Goal: Information Seeking & Learning: Learn about a topic

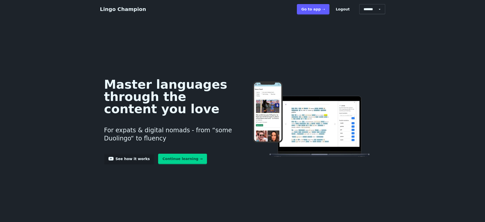
click at [325, 10] on link "Go to app ➝" at bounding box center [313, 9] width 32 height 10
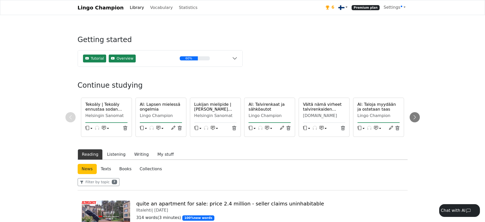
click at [350, 7] on link at bounding box center [342, 7] width 13 height 10
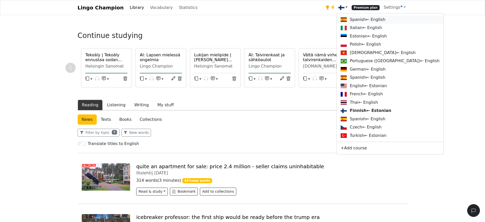
click at [352, 17] on link "Spanish ← English" at bounding box center [390, 20] width 107 height 8
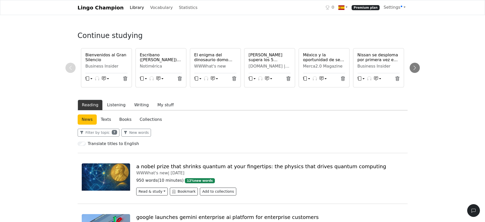
click at [100, 56] on h6 "Bienvenidos al Gran Silencio" at bounding box center [106, 57] width 42 height 10
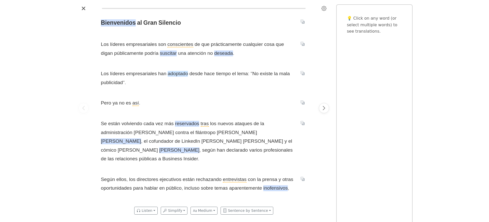
click at [176, 74] on span "adoptado" at bounding box center [178, 74] width 20 height 6
click at [192, 74] on span "desde" at bounding box center [195, 74] width 13 height 6
click at [202, 88] on div "Bienvenidos al Gran Silencio Los líderes empresariales son conscientes de que p…" at bounding box center [204, 107] width 216 height 191
click at [208, 75] on span "hace" at bounding box center [209, 74] width 11 height 6
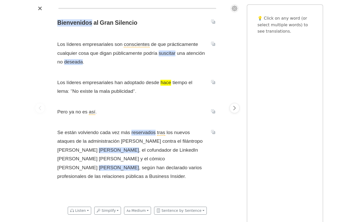
click at [233, 8] on icon "Settings" at bounding box center [234, 8] width 2 height 2
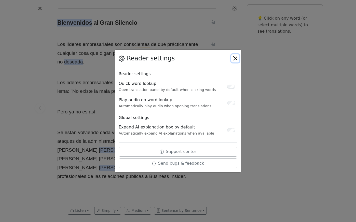
click at [236, 59] on button "Close" at bounding box center [235, 58] width 8 height 8
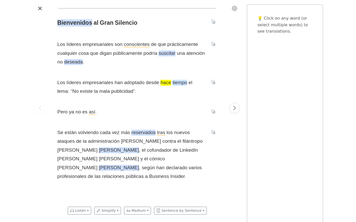
click at [181, 82] on span "tiempo" at bounding box center [179, 83] width 15 height 6
click at [68, 88] on span "lema" at bounding box center [62, 91] width 11 height 6
click at [174, 132] on span "nuevos" at bounding box center [182, 133] width 16 height 6
click at [146, 131] on span "reservados" at bounding box center [143, 133] width 24 height 6
click at [152, 82] on span "desde" at bounding box center [152, 83] width 13 height 6
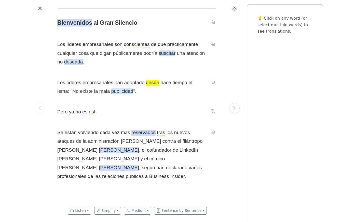
click at [112, 92] on span "publicidad" at bounding box center [122, 91] width 22 height 6
click at [83, 113] on span "es" at bounding box center [84, 112] width 5 height 6
click at [91, 131] on span "volviendo" at bounding box center [88, 133] width 21 height 6
click at [103, 131] on span "cada" at bounding box center [105, 133] width 11 height 6
click at [99, 150] on span "[PERSON_NAME]" at bounding box center [119, 150] width 40 height 6
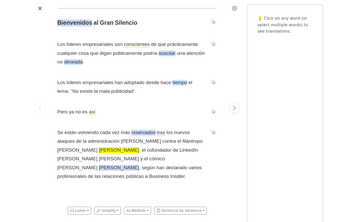
click at [177, 82] on span "tiempo" at bounding box center [179, 83] width 15 height 6
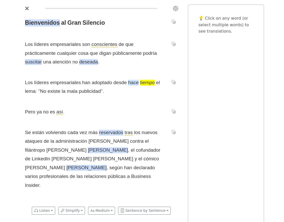
click at [135, 81] on span "hace" at bounding box center [133, 83] width 11 height 6
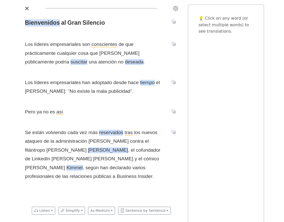
click at [148, 84] on span "tiempo" at bounding box center [147, 83] width 15 height 6
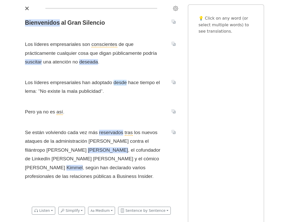
click at [117, 81] on span "desde" at bounding box center [120, 83] width 13 height 6
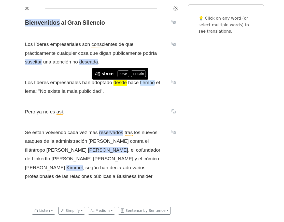
click at [145, 82] on span "tiempo" at bounding box center [147, 83] width 15 height 6
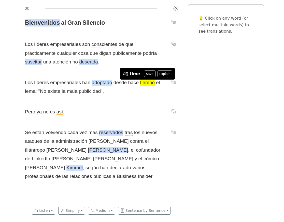
click at [98, 82] on span "adoptado" at bounding box center [102, 83] width 20 height 6
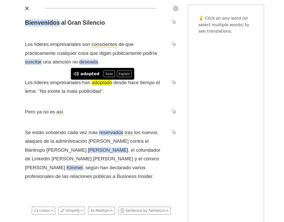
click at [156, 65] on span "Los líderes empresariales son conscientes de que prácticamente cualquier cosa q…" at bounding box center [95, 53] width 141 height 26
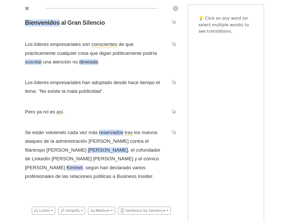
click at [42, 59] on span "suscitar" at bounding box center [33, 62] width 17 height 6
click at [146, 83] on span "tiempo" at bounding box center [147, 83] width 15 height 6
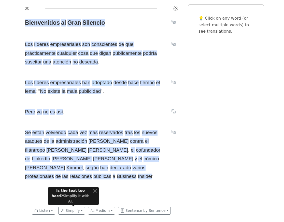
click at [100, 82] on span "adoptado" at bounding box center [102, 83] width 20 height 6
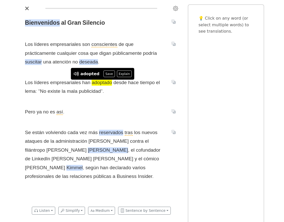
click at [136, 96] on div "Bienvenidos al Gran Silencio Los líderes empresariales son conscientes de que p…" at bounding box center [101, 107] width 163 height 191
